Goal: Browse casually

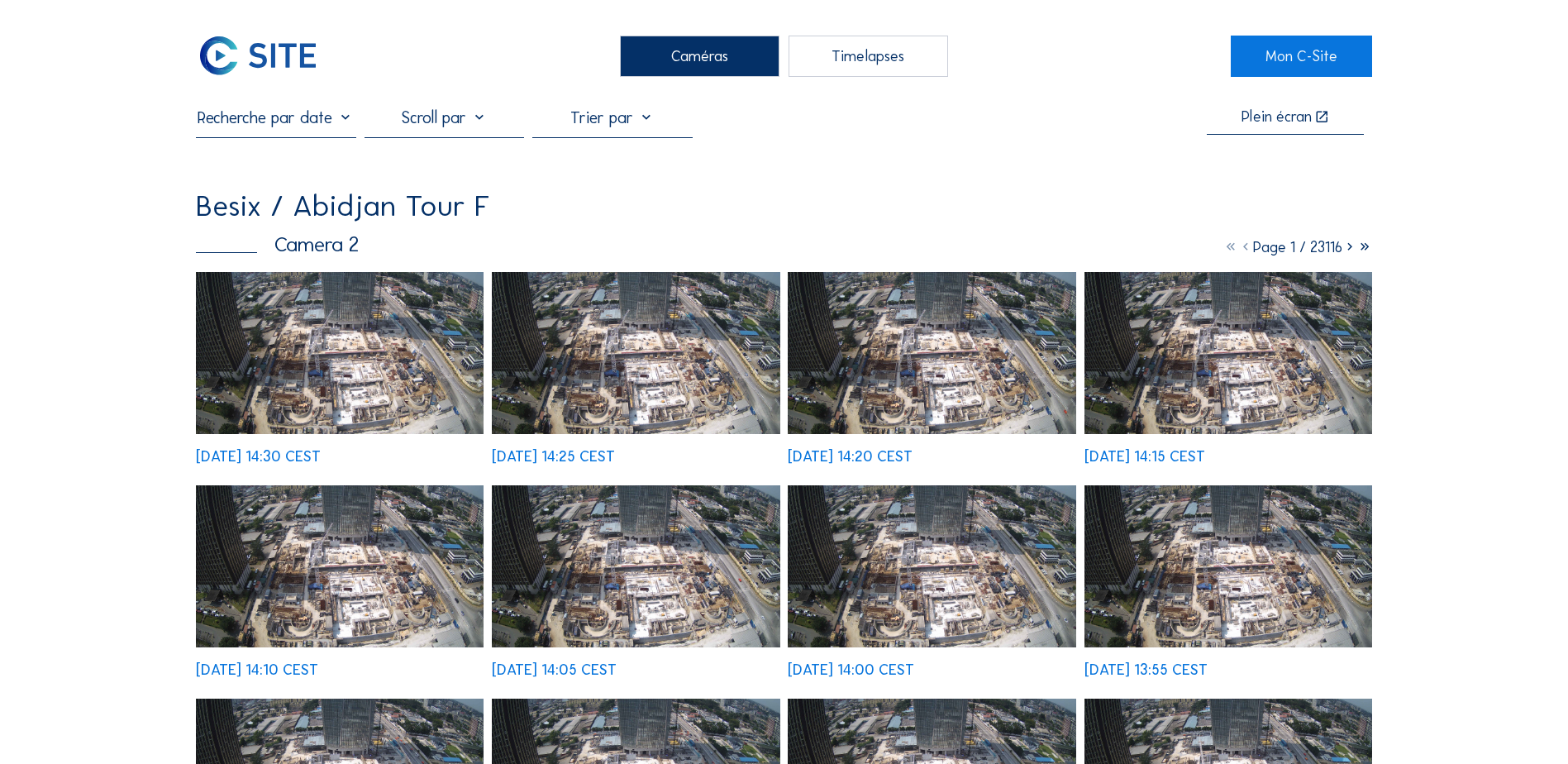
click at [380, 373] on img at bounding box center [339, 352] width 288 height 162
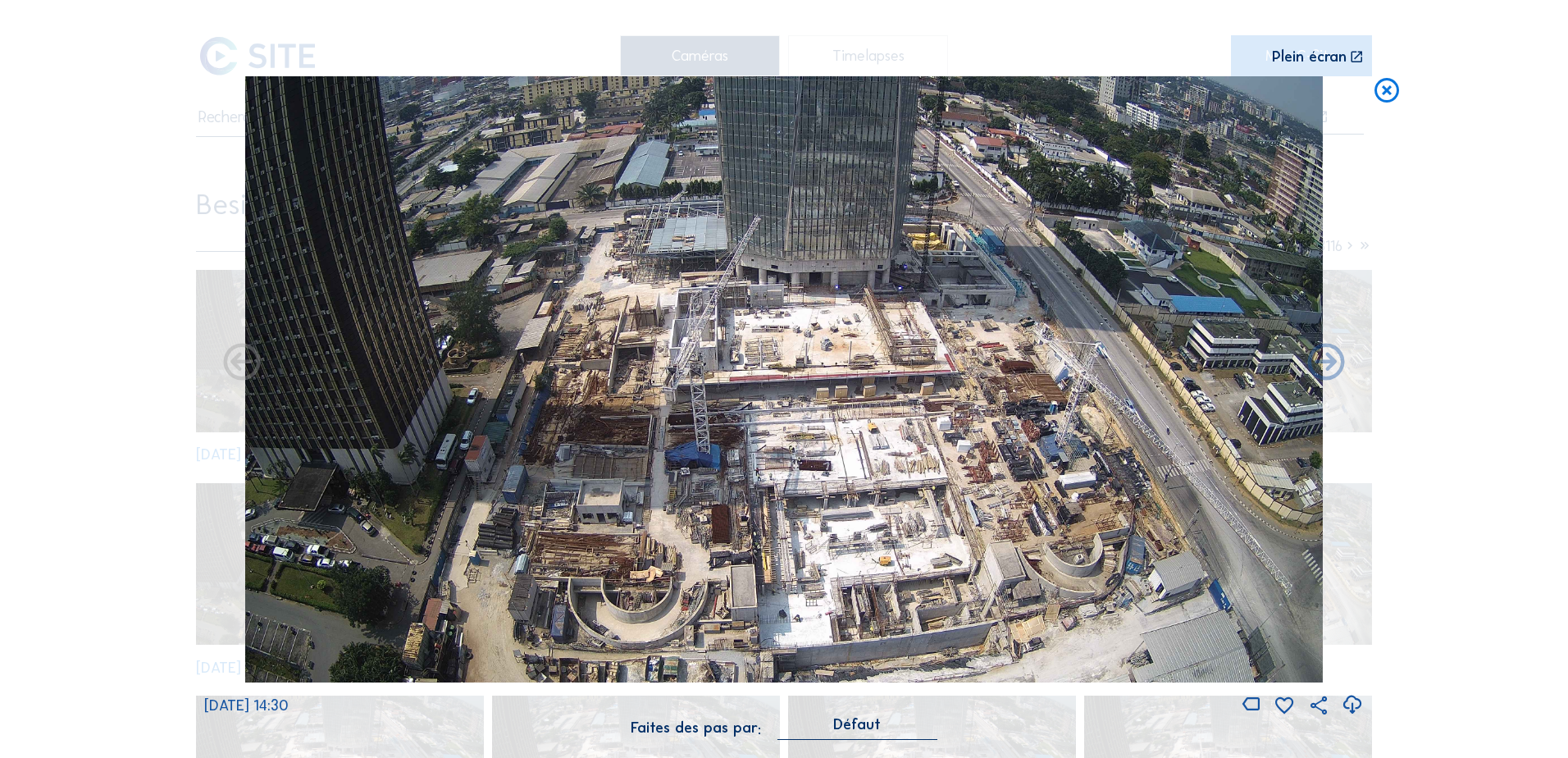
click at [1386, 86] on icon at bounding box center [1386, 91] width 29 height 30
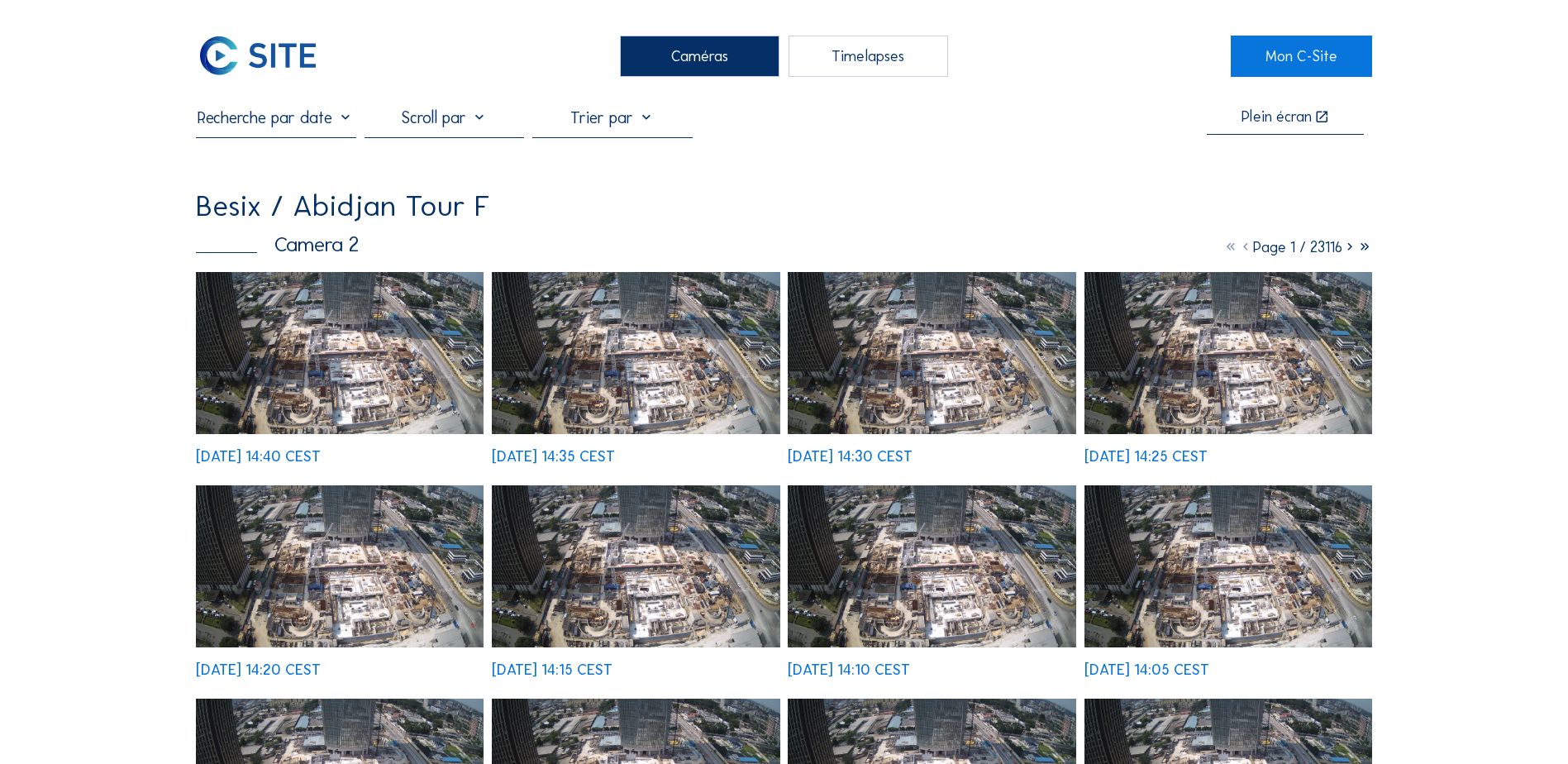
click at [402, 355] on img at bounding box center [339, 352] width 288 height 162
